Goal: Task Accomplishment & Management: Use online tool/utility

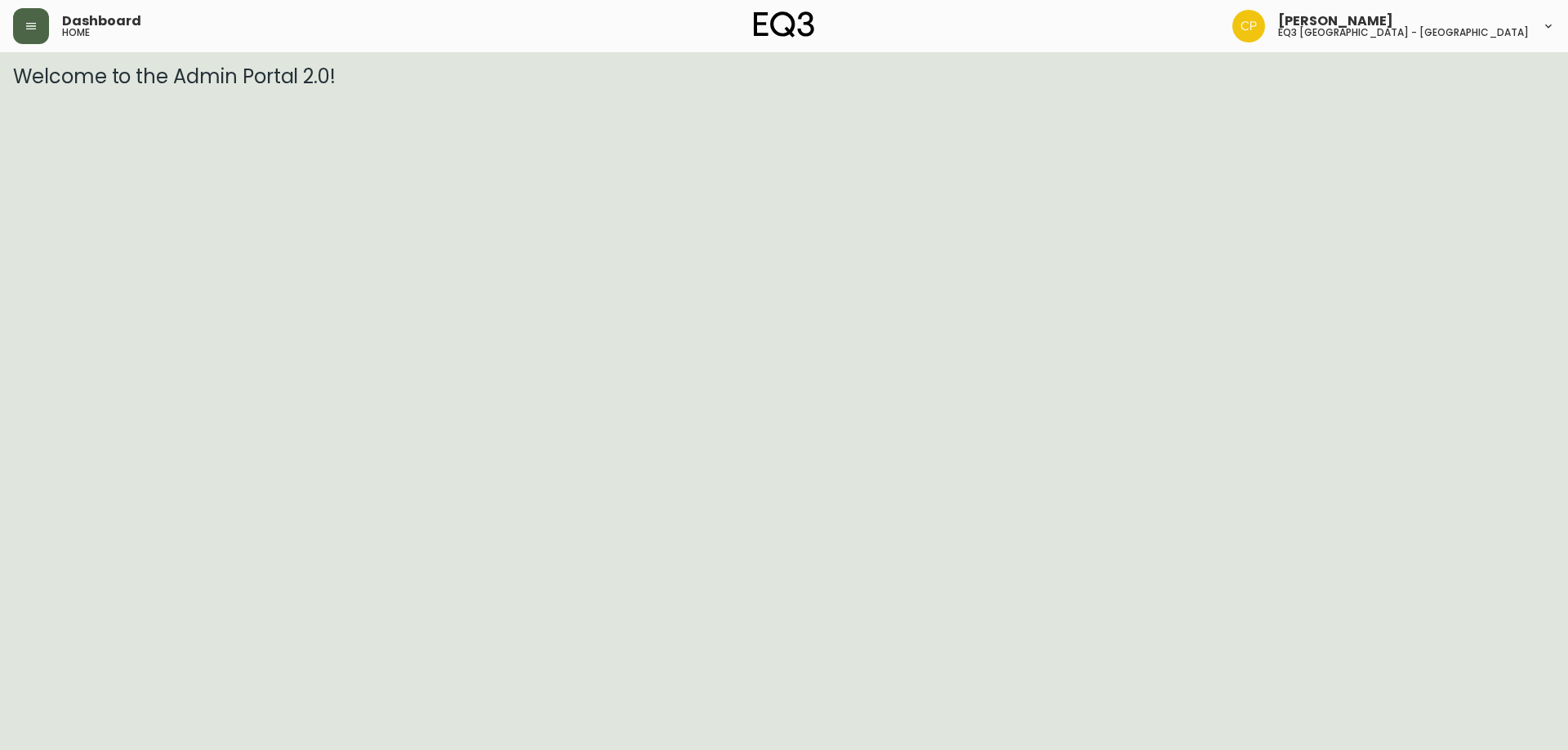
click at [27, 28] on icon "button" at bounding box center [30, 25] width 13 height 13
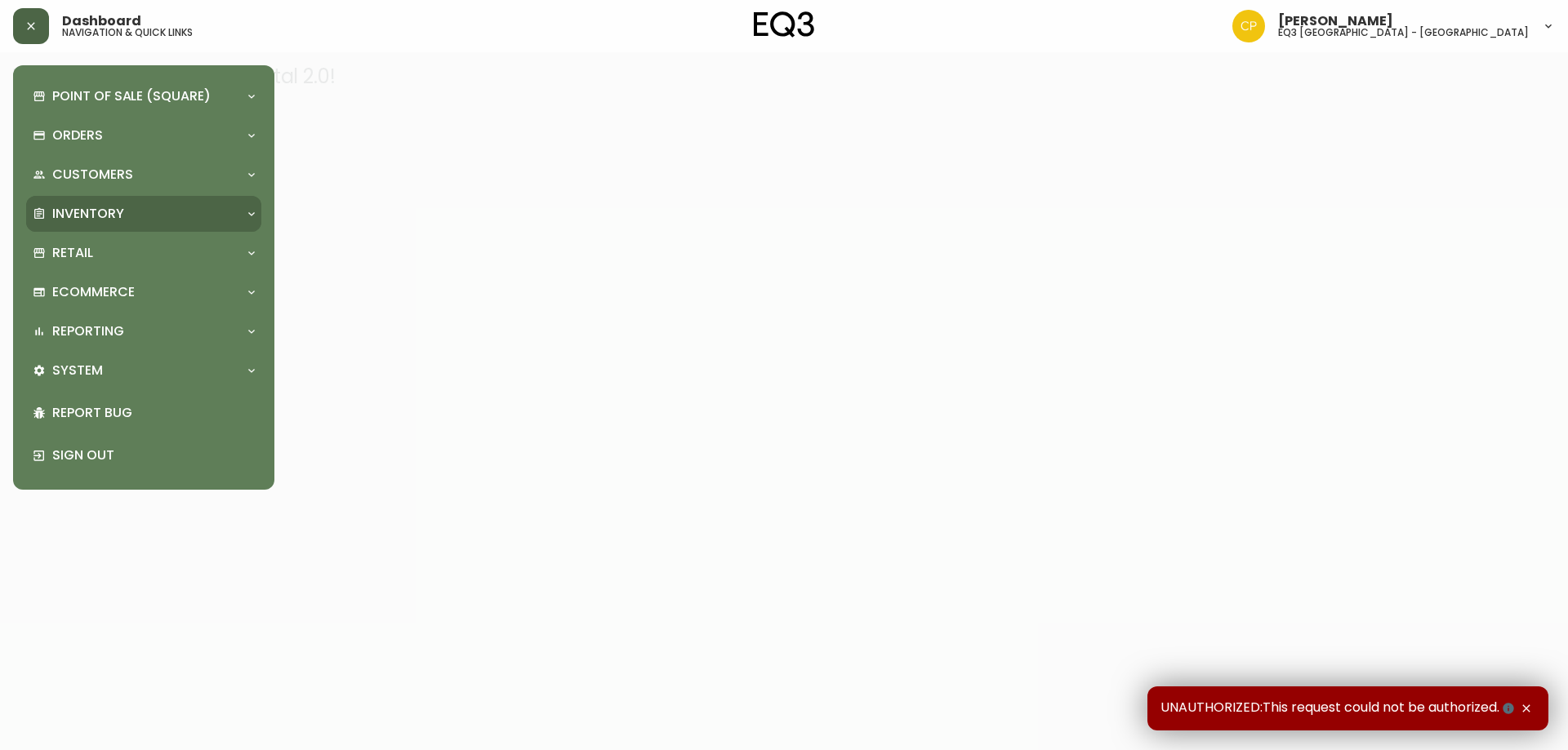
click at [140, 213] on div "Inventory" at bounding box center [136, 213] width 206 height 18
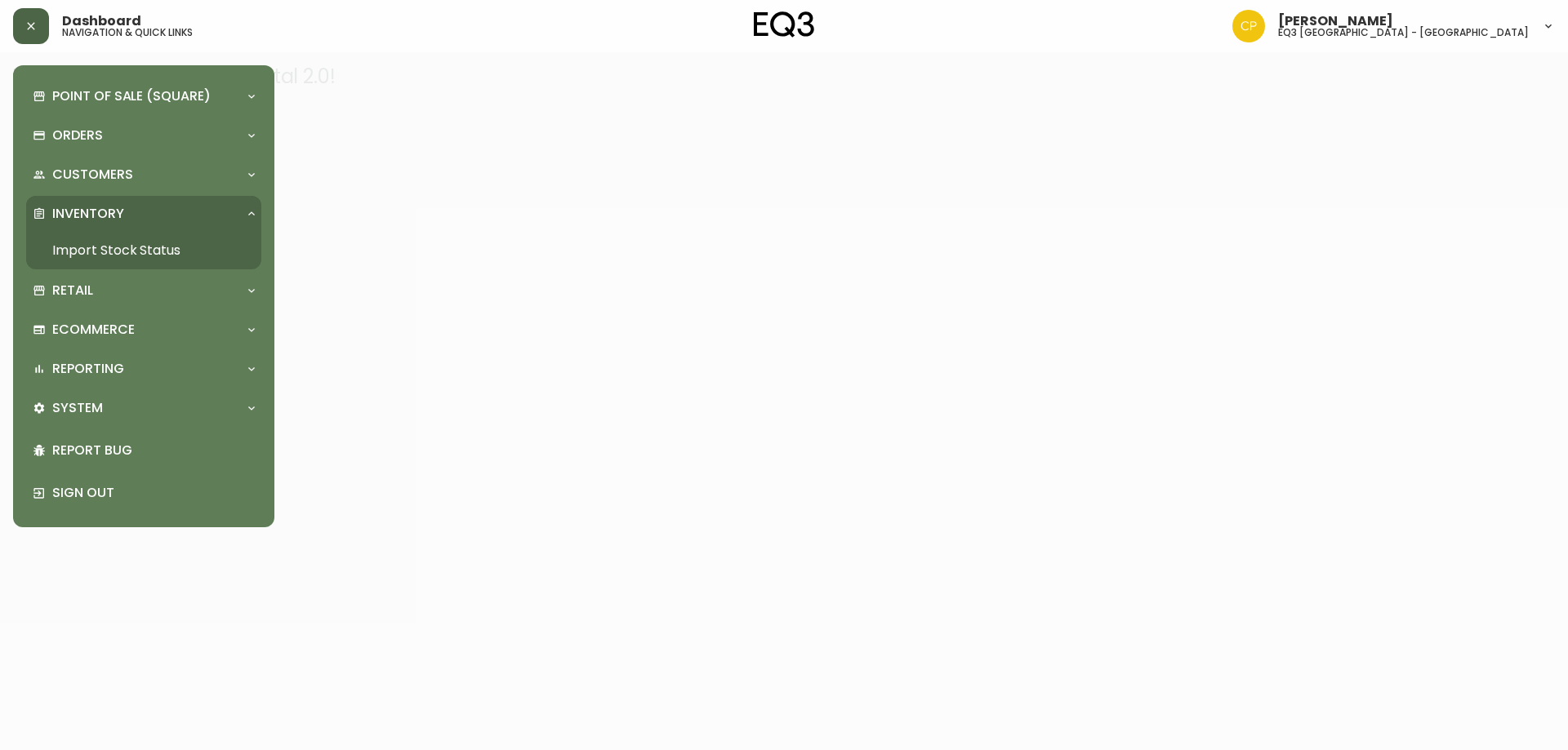
click at [168, 251] on link "Import Stock Status" at bounding box center [143, 251] width 235 height 38
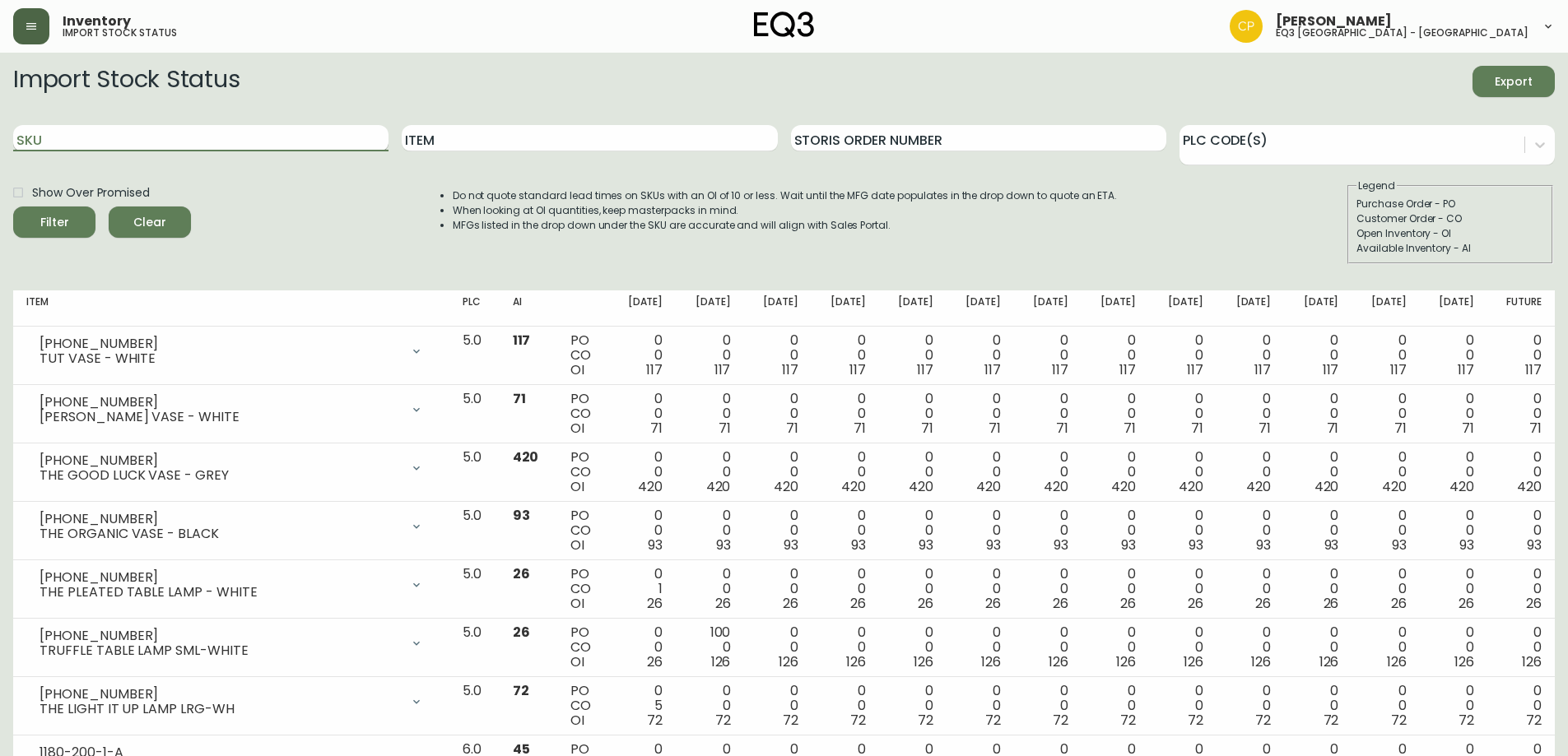
click at [262, 139] on input "SKU" at bounding box center [200, 138] width 375 height 26
paste input "[PHONE_NUMBER]"
type input "[PHONE_NUMBER]"
click at [13, 207] on button "Filter" at bounding box center [54, 222] width 83 height 31
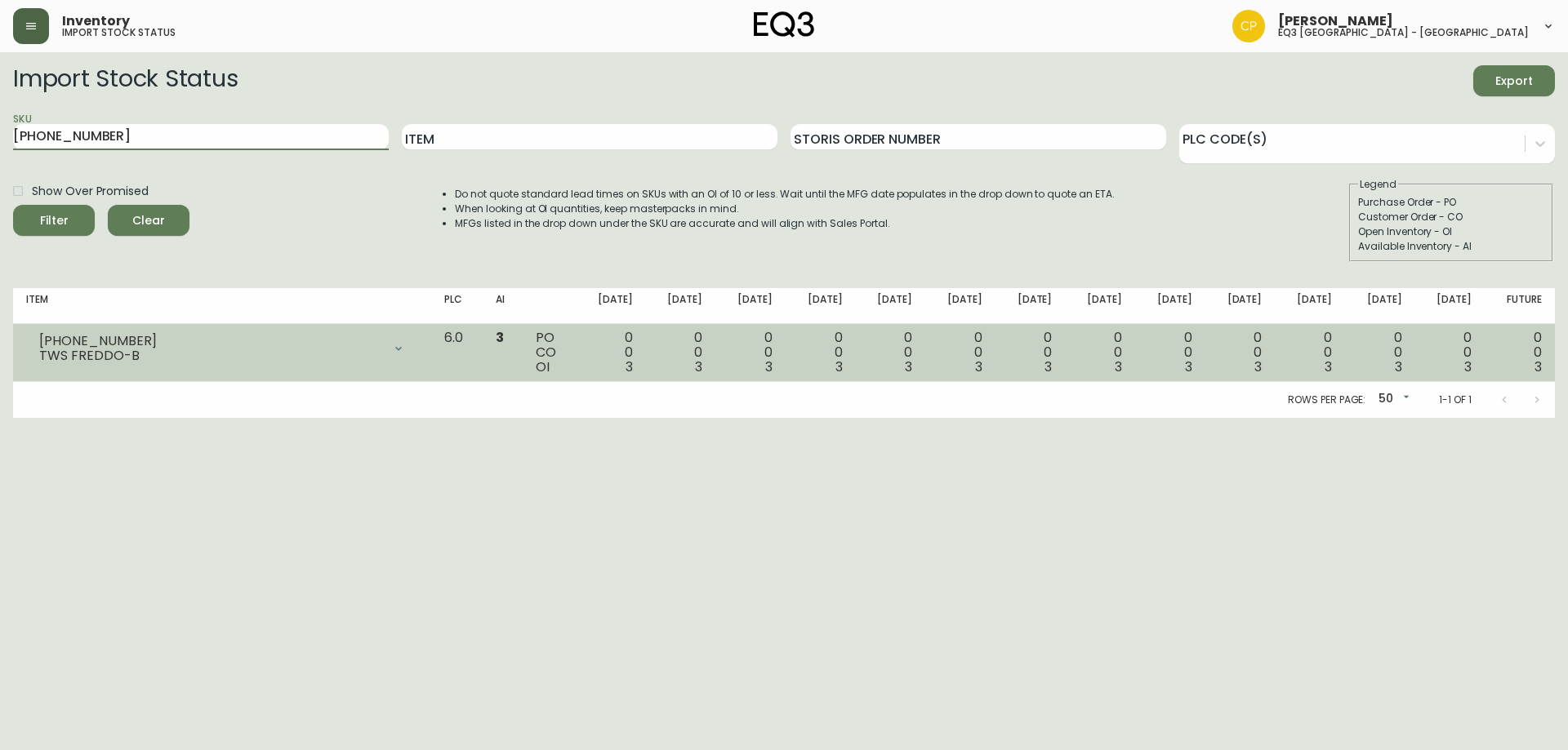
click at [382, 359] on div "TWS FREDDO-B" at bounding box center [210, 355] width 343 height 14
click at [405, 349] on icon at bounding box center [397, 348] width 13 height 13
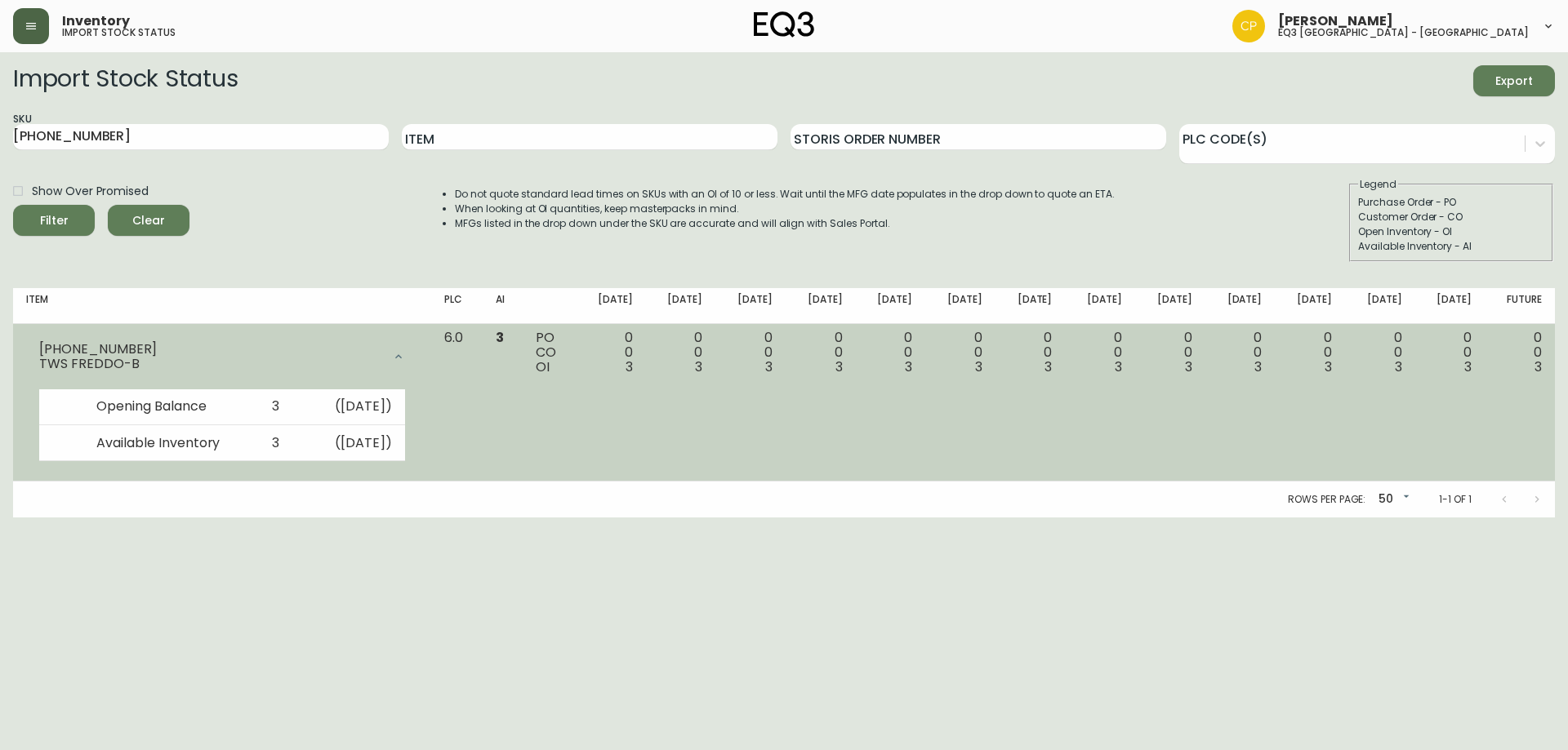
click at [522, 370] on td "3" at bounding box center [502, 403] width 40 height 159
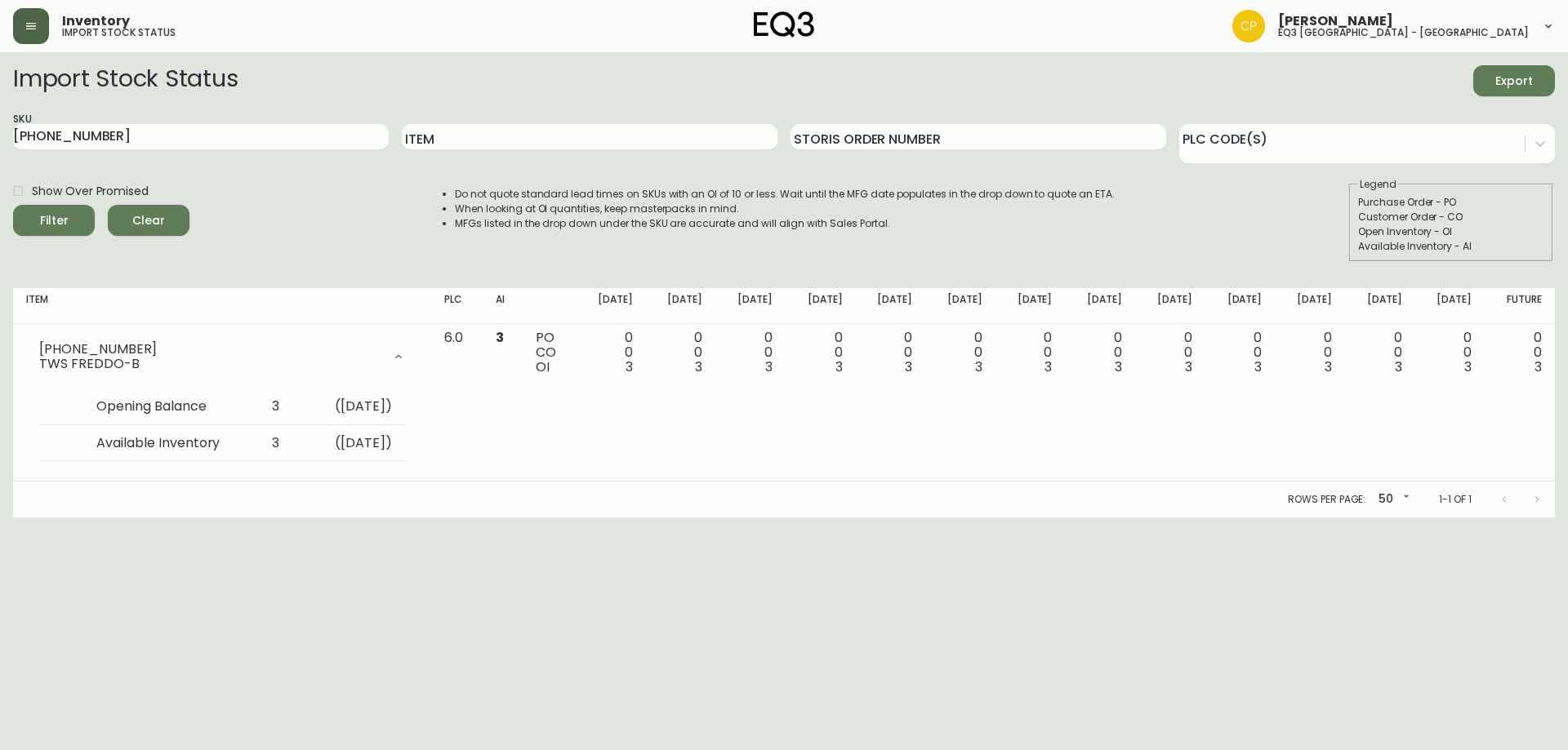
click at [1469, 517] on html "Inventory import stock status [PERSON_NAME] eq3 [GEOGRAPHIC_DATA] - [GEOGRAPHIC…" at bounding box center [784, 258] width 1568 height 517
